Goal: Navigation & Orientation: Find specific page/section

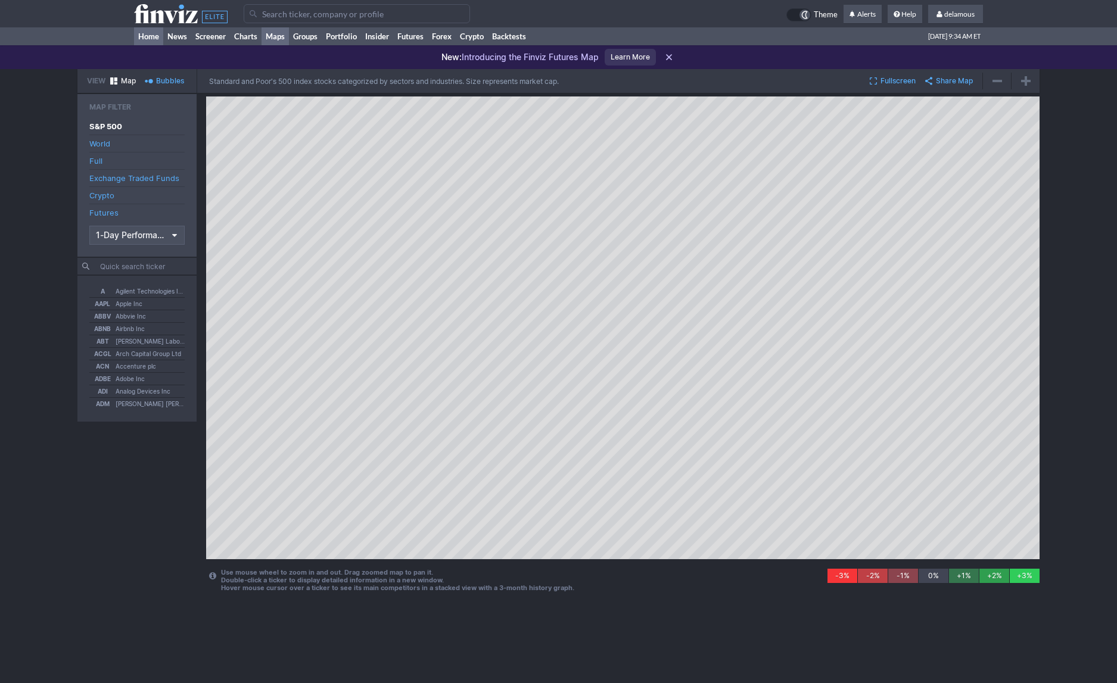
click at [139, 34] on link "Home" at bounding box center [148, 36] width 29 height 18
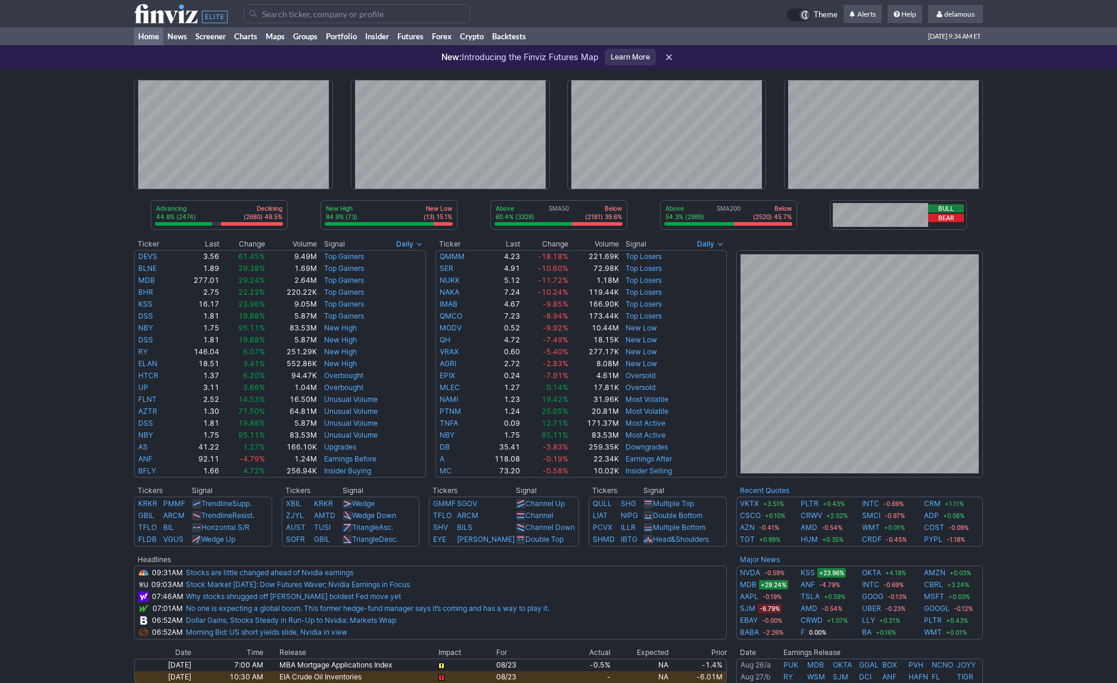
click at [66, 98] on div "Advancing 44.8% (2474) Declining (2680) 48.5% New High 84.9% (73) New Low (13) …" at bounding box center [558, 487] width 1117 height 836
click at [95, 102] on div "Advancing 50.5% (2791) Declining (2426) 43.9% New High 87.0% (87) New Low (13) …" at bounding box center [558, 487] width 1117 height 836
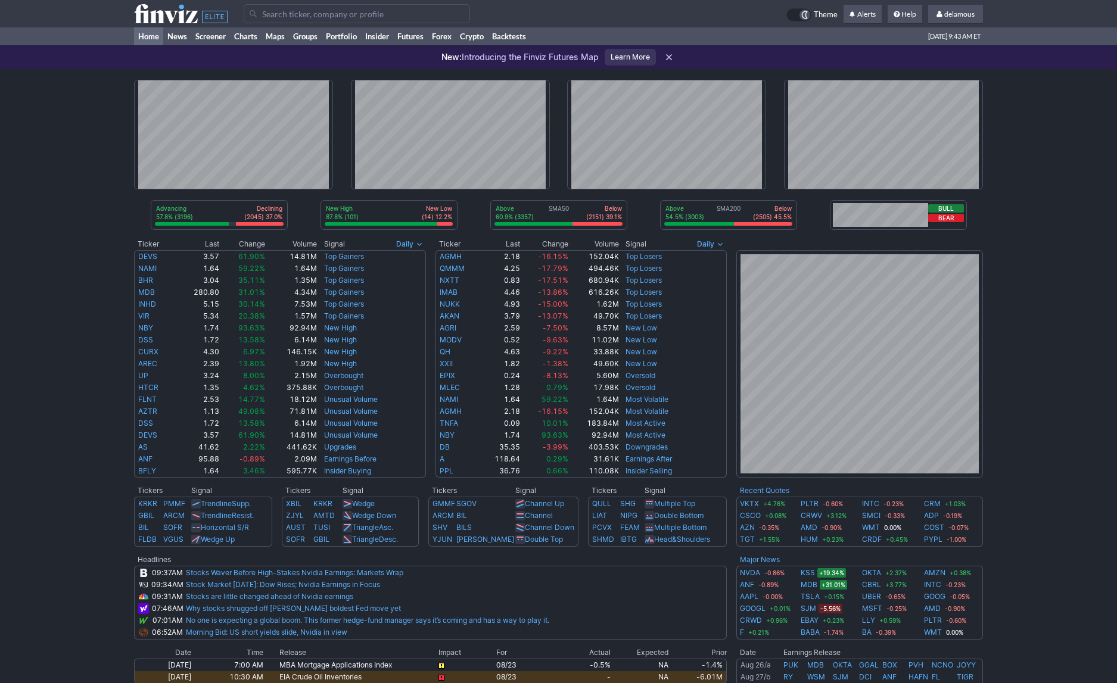
click at [111, 92] on div "Advancing 57.8% (3196) Declining (2045) 37.0% New High 87.8% (101) New Low (14)…" at bounding box center [558, 487] width 1117 height 836
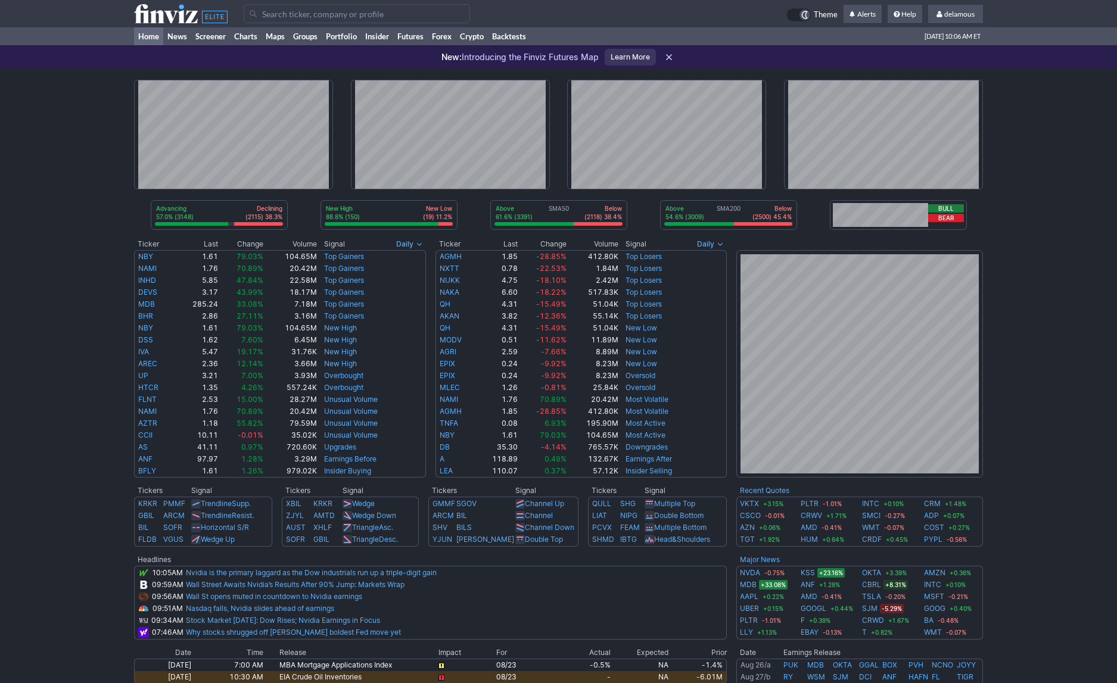
drag, startPoint x: 1038, startPoint y: 472, endPoint x: 1023, endPoint y: 485, distance: 19.5
click at [1039, 472] on div "Advancing 57.0% (3148) Declining (2115) 38.3% New High 88.8% (150) New Low (19)…" at bounding box center [558, 487] width 1117 height 836
click at [61, 187] on div "Advancing 57.0% (3148) Declining (2115) 38.3% New High 88.8% (150) New Low (19)…" at bounding box center [558, 487] width 1117 height 836
